Goal: Information Seeking & Learning: Learn about a topic

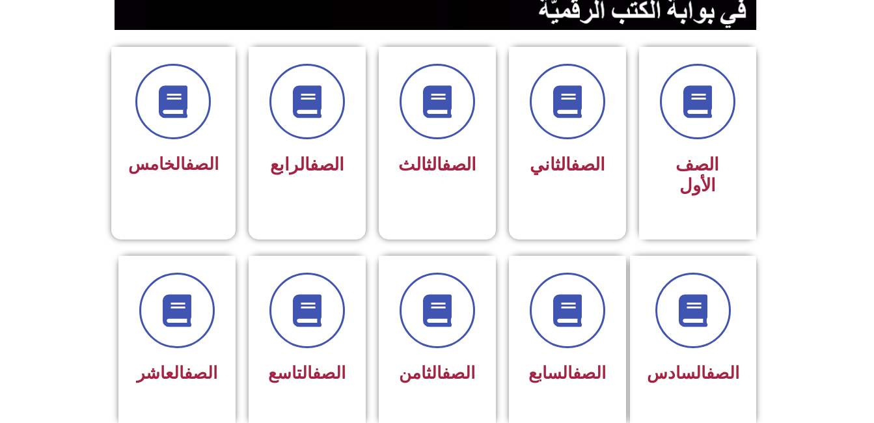
scroll to position [321, 0]
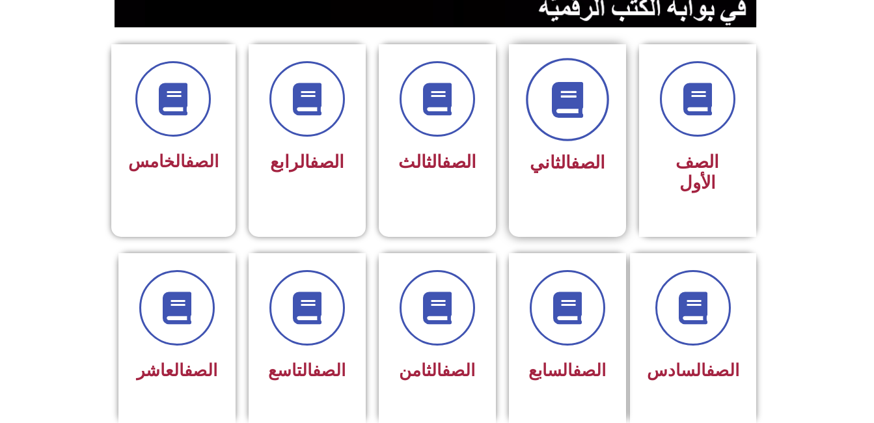
click at [577, 102] on icon at bounding box center [567, 100] width 36 height 36
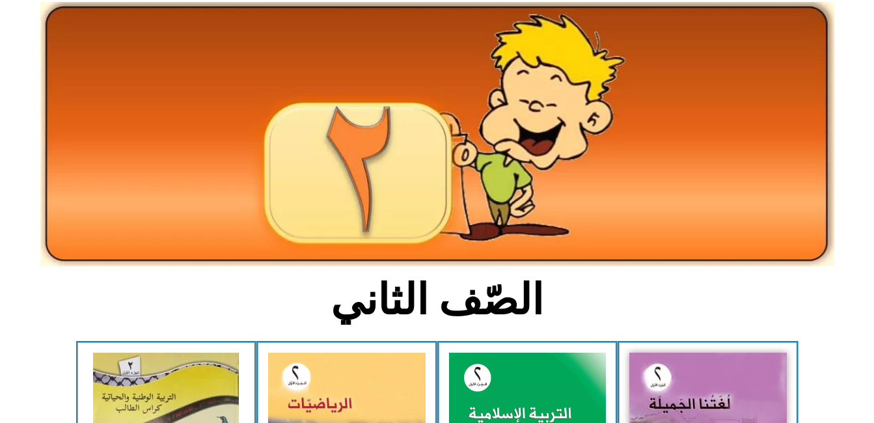
scroll to position [236, 0]
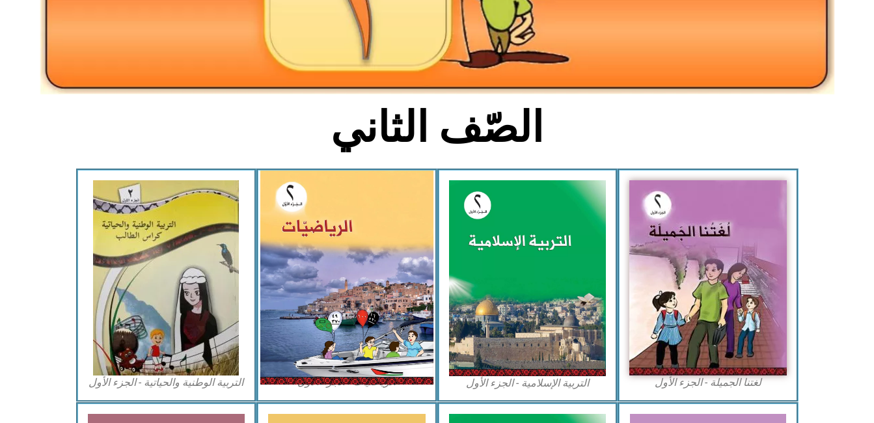
click at [364, 248] on img at bounding box center [346, 278] width 173 height 214
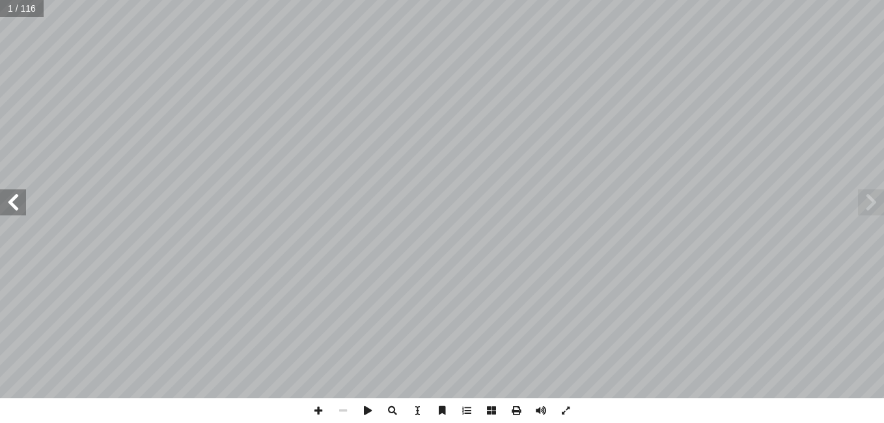
click at [7, 208] on span at bounding box center [13, 202] width 26 height 26
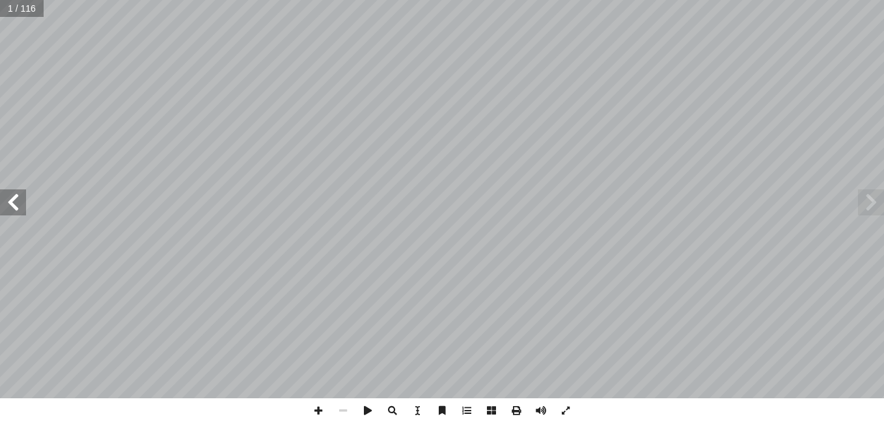
click at [7, 208] on span at bounding box center [13, 202] width 26 height 26
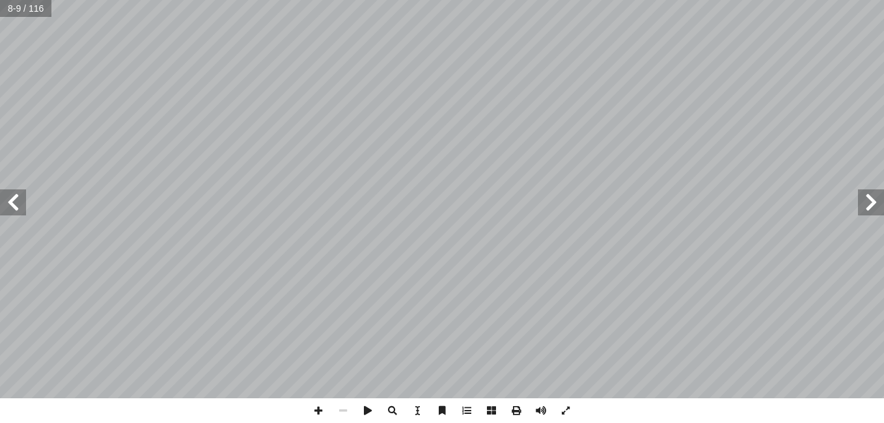
click at [7, 208] on span at bounding box center [13, 202] width 26 height 26
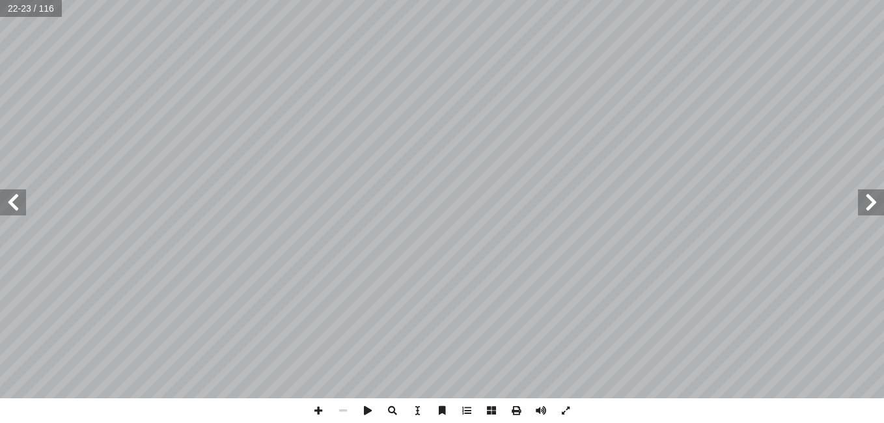
click at [7, 208] on span at bounding box center [13, 202] width 26 height 26
click at [314, 411] on span at bounding box center [318, 410] width 25 height 25
